Goal: Check status: Check status

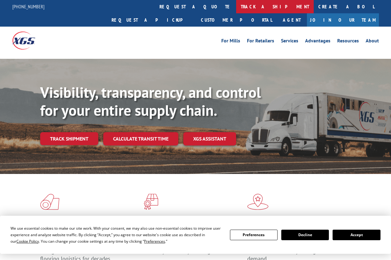
click at [236, 10] on link "track a shipment" at bounding box center [275, 6] width 78 height 13
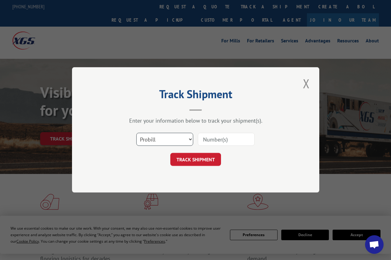
click at [189, 139] on select "Select category... Probill BOL PO" at bounding box center [164, 139] width 57 height 13
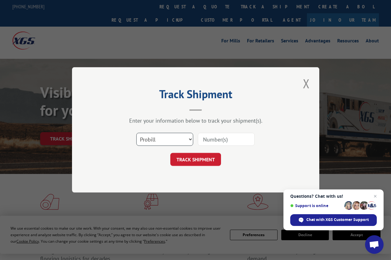
click at [187, 142] on select "Select category... Probill BOL PO" at bounding box center [164, 139] width 57 height 13
click at [219, 136] on input at bounding box center [226, 139] width 57 height 13
type input "6378619"
click at [200, 162] on button "TRACK SHIPMENT" at bounding box center [195, 159] width 51 height 13
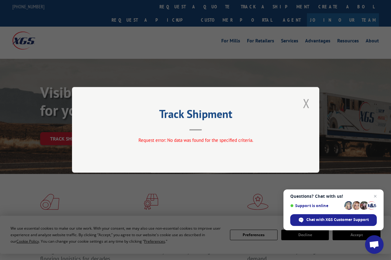
click at [307, 104] on button "Close modal" at bounding box center [306, 103] width 11 height 17
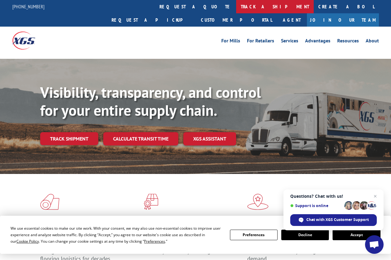
click at [236, 9] on link "track a shipment" at bounding box center [275, 6] width 78 height 13
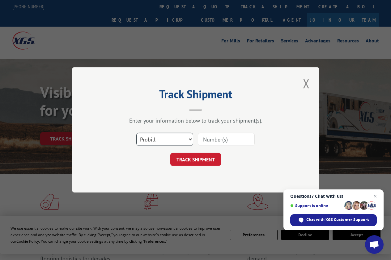
click at [150, 142] on select "Select category... Probill BOL PO" at bounding box center [164, 139] width 57 height 13
select select "bol"
click at [136, 133] on select "Select category... Probill BOL PO" at bounding box center [164, 139] width 57 height 13
click at [223, 140] on input at bounding box center [226, 139] width 57 height 13
type input "6378619"
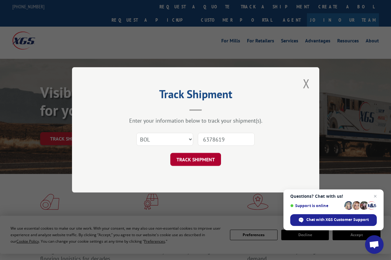
click at [191, 165] on button "TRACK SHIPMENT" at bounding box center [195, 159] width 51 height 13
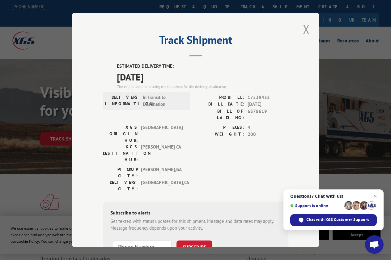
click at [304, 28] on button "Close modal" at bounding box center [306, 29] width 11 height 17
